Goal: Information Seeking & Learning: Learn about a topic

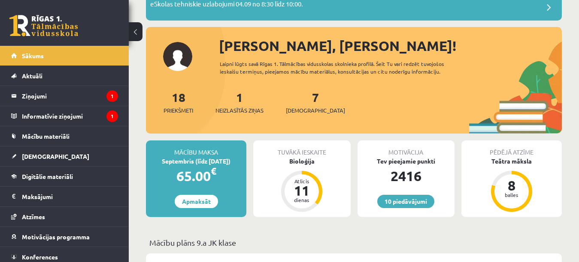
scroll to position [86, 0]
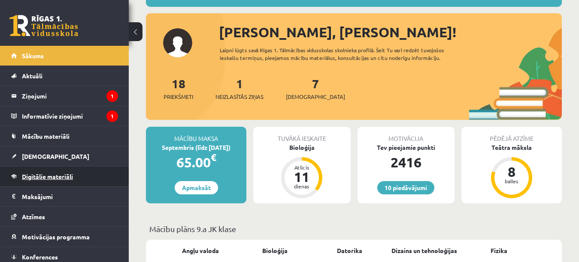
click at [60, 176] on span "Digitālie materiāli" at bounding box center [47, 177] width 51 height 8
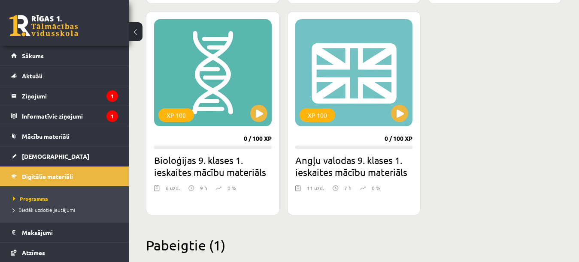
scroll to position [472, 0]
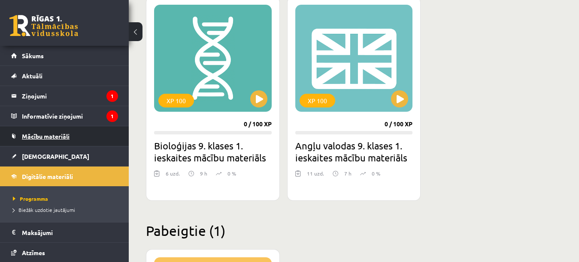
click at [51, 134] on span "Mācību materiāli" at bounding box center [46, 137] width 48 height 8
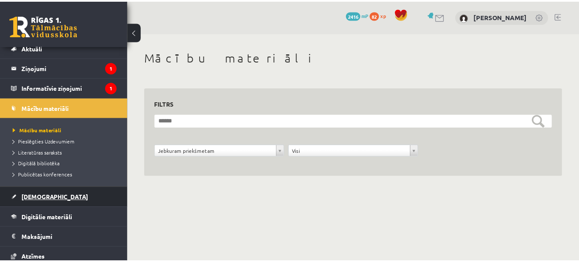
scroll to position [43, 0]
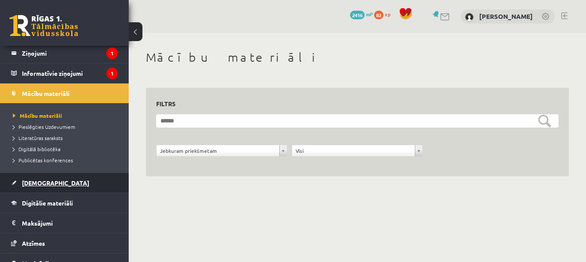
click at [54, 184] on link "[DEMOGRAPHIC_DATA]" at bounding box center [64, 183] width 107 height 20
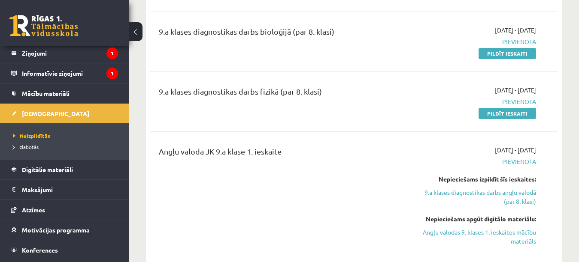
scroll to position [172, 0]
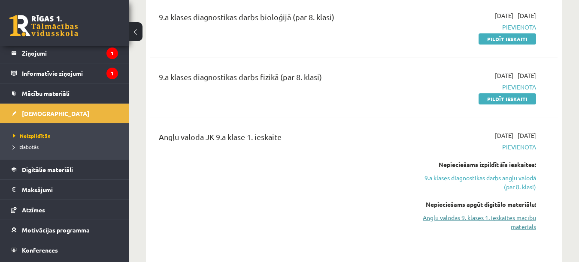
click at [438, 217] on link "Angļu valodas 9. klases 1. ieskaites mācību materiāls" at bounding box center [477, 223] width 117 height 18
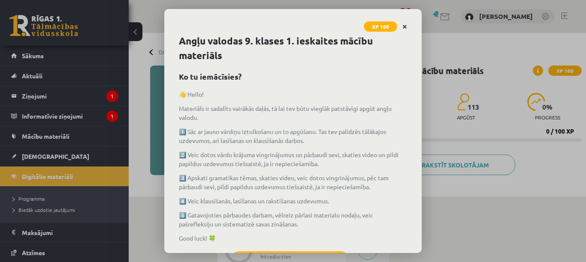
click at [409, 30] on link "Close" at bounding box center [404, 26] width 15 height 17
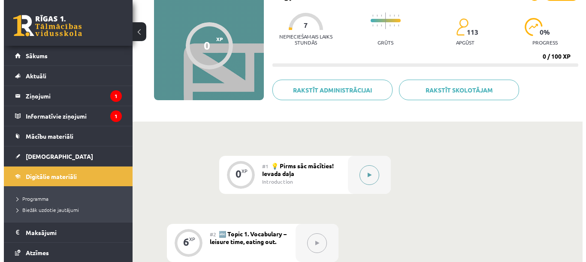
scroll to position [129, 0]
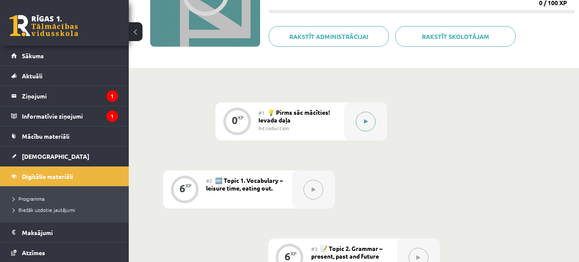
click at [364, 120] on icon at bounding box center [366, 121] width 4 height 5
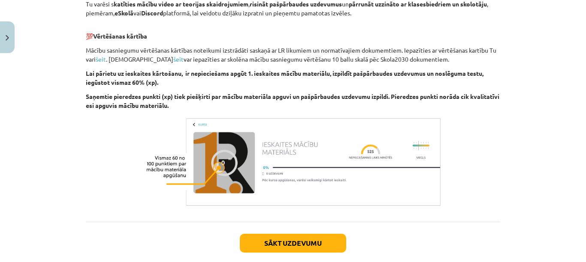
scroll to position [646, 0]
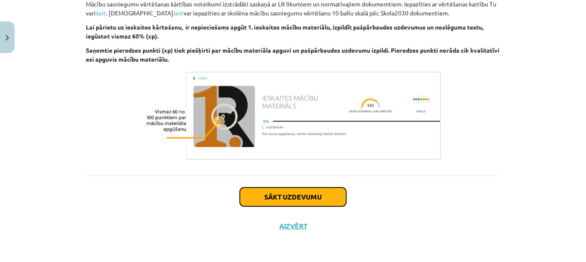
click at [325, 199] on button "Sākt uzdevumu" at bounding box center [293, 197] width 106 height 19
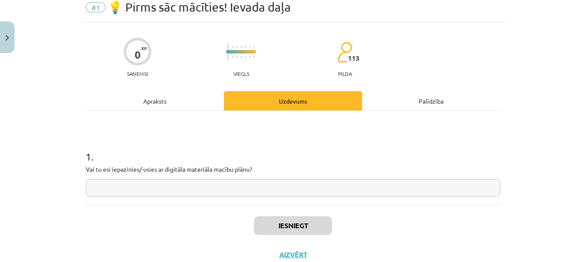
scroll to position [21, 0]
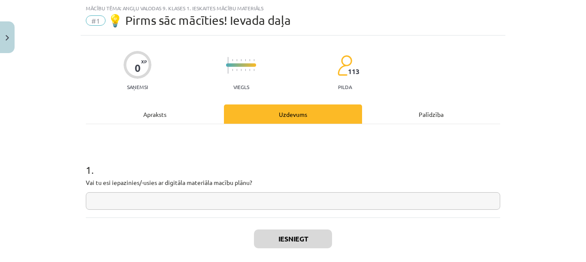
click at [311, 190] on div "1 . Vai tu esi iepazinies/-usies ar digitāla materiāla macību plānu?" at bounding box center [293, 179] width 414 height 61
click at [311, 200] on input "text" at bounding box center [293, 202] width 414 height 18
type input "**"
click at [311, 248] on button "Iesniegt" at bounding box center [293, 239] width 78 height 19
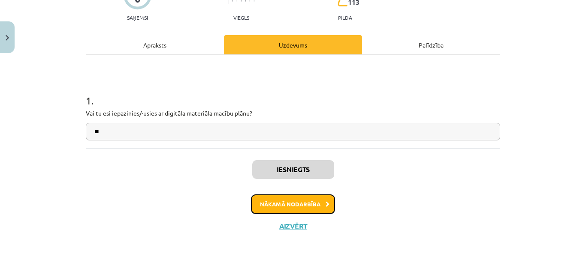
click at [278, 198] on button "Nākamā nodarbība" at bounding box center [293, 205] width 84 height 20
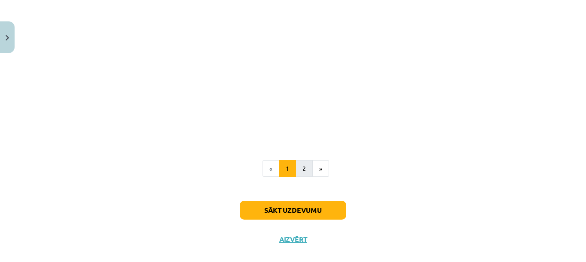
scroll to position [618, 0]
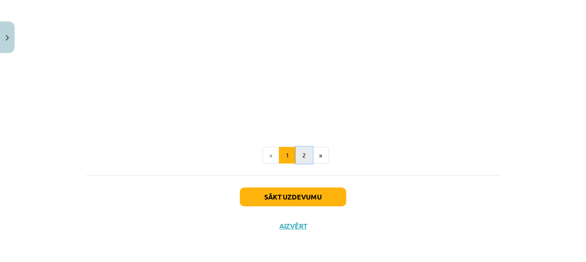
click at [303, 157] on button "2" at bounding box center [304, 155] width 17 height 17
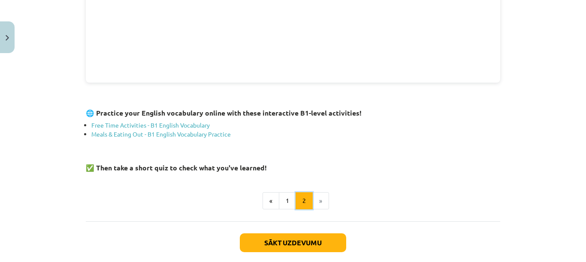
scroll to position [374, 0]
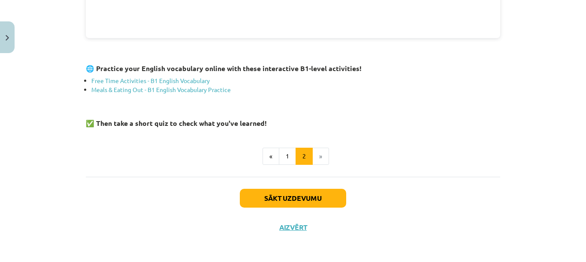
click at [315, 154] on li "»" at bounding box center [321, 156] width 16 height 17
click at [315, 157] on li "»" at bounding box center [321, 156] width 16 height 17
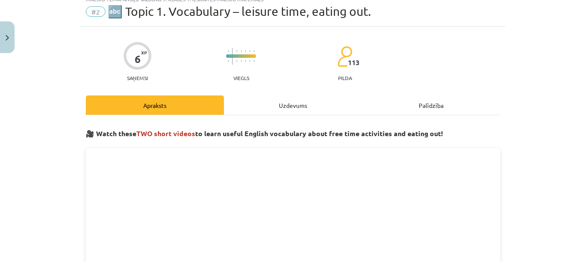
scroll to position [0, 0]
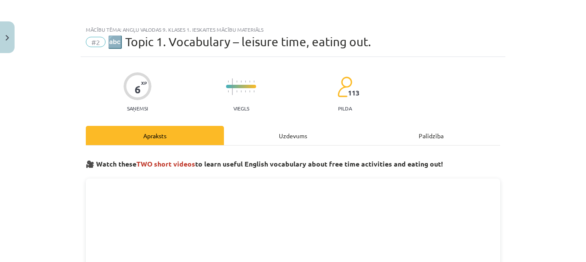
click at [545, 87] on div "Mācību tēma: Angļu valodas 9. klases 1. ieskaites mācību materiāls #2 🔤 Topic 1…" at bounding box center [293, 131] width 586 height 262
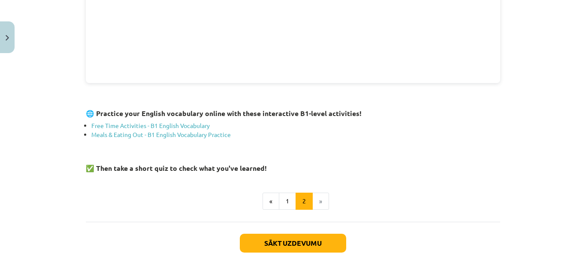
scroll to position [343, 0]
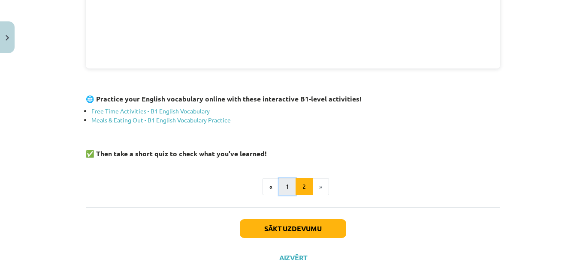
click at [281, 191] on button "1" at bounding box center [287, 186] width 17 height 17
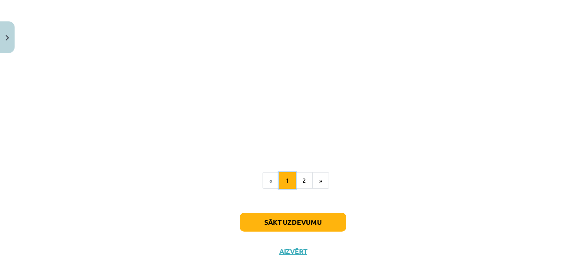
scroll to position [618, 0]
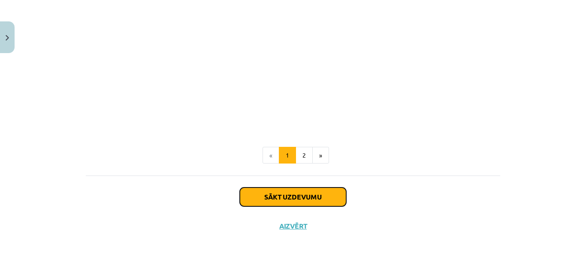
click at [300, 194] on button "Sākt uzdevumu" at bounding box center [293, 197] width 106 height 19
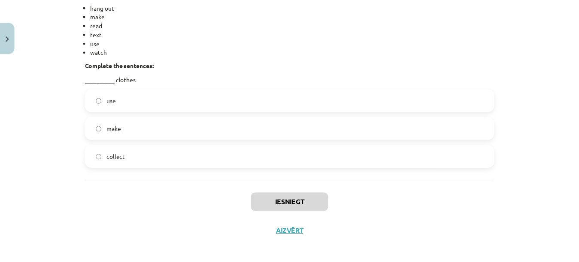
scroll to position [763, 0]
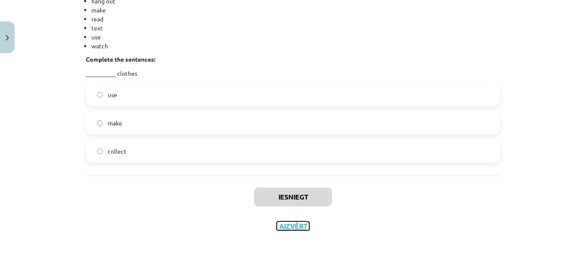
click at [287, 227] on button "Aizvērt" at bounding box center [293, 226] width 33 height 9
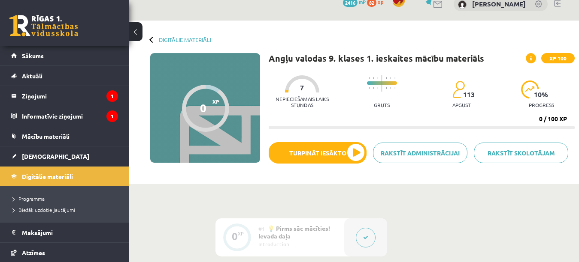
scroll to position [0, 0]
